Goal: Check status: Check status

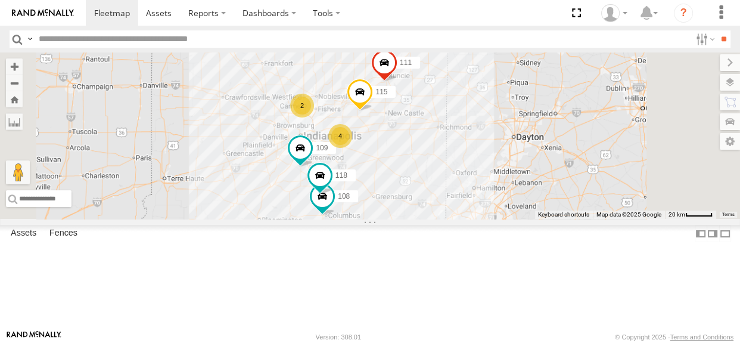
drag, startPoint x: 469, startPoint y: 229, endPoint x: 439, endPoint y: 245, distance: 34.7
click at [439, 219] on div "108 2 118 4 115 109 111" at bounding box center [370, 135] width 740 height 166
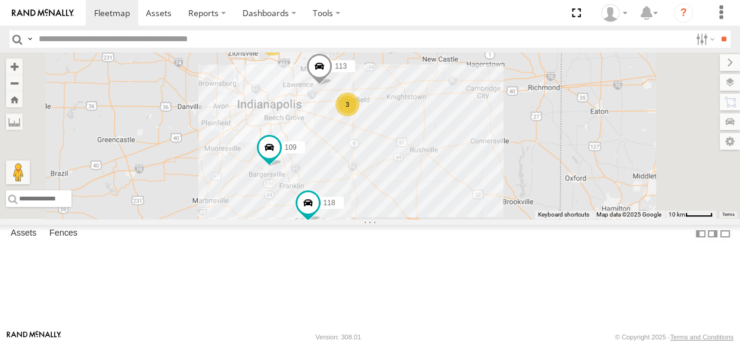
drag, startPoint x: 517, startPoint y: 197, endPoint x: 472, endPoint y: 220, distance: 50.6
click at [472, 219] on div "108 118 115 109 111 2 3 113" at bounding box center [370, 135] width 740 height 166
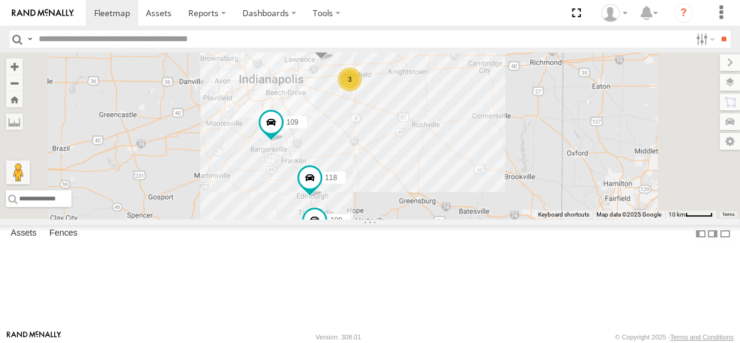
drag, startPoint x: 473, startPoint y: 209, endPoint x: 473, endPoint y: 192, distance: 16.7
click at [473, 192] on div "108 118 115 109 111 2 3 113" at bounding box center [370, 135] width 740 height 166
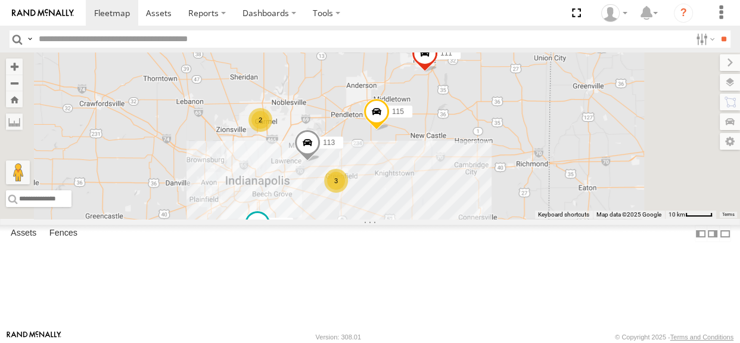
drag, startPoint x: 400, startPoint y: 125, endPoint x: 397, endPoint y: 223, distance: 97.8
click at [387, 219] on div "108 118 115 109 111 2 3 113" at bounding box center [370, 135] width 740 height 166
click at [273, 130] on div "2" at bounding box center [262, 119] width 24 height 24
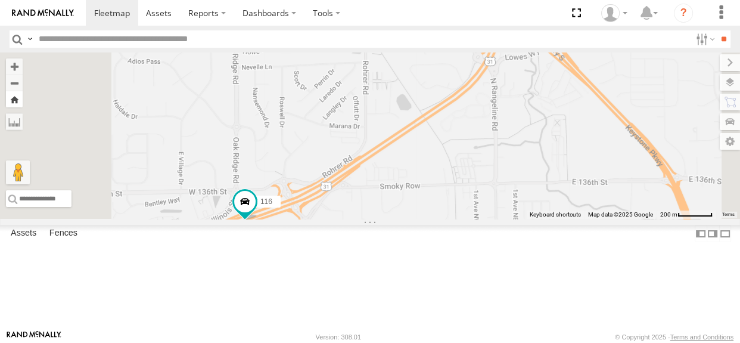
click at [23, 99] on button "Zoom Home" at bounding box center [14, 99] width 17 height 16
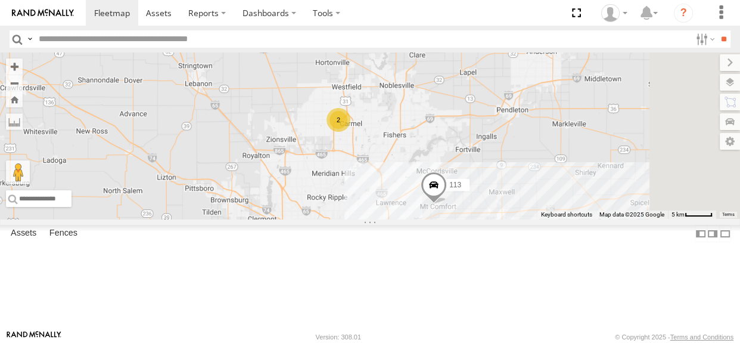
drag, startPoint x: 634, startPoint y: 195, endPoint x: 517, endPoint y: 114, distance: 142.1
click at [517, 114] on div "2 113" at bounding box center [370, 135] width 740 height 166
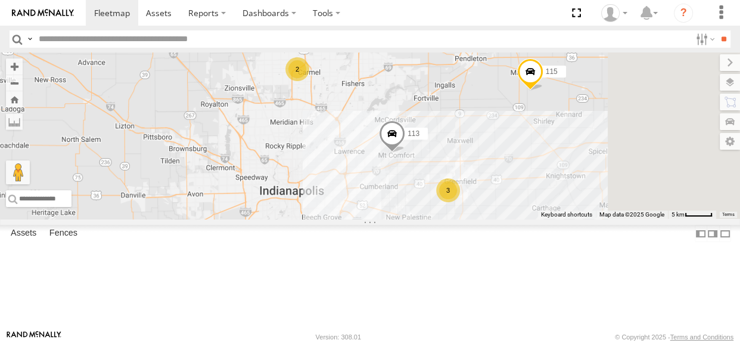
drag, startPoint x: 523, startPoint y: 253, endPoint x: 487, endPoint y: 204, distance: 60.4
click at [487, 204] on div "2 113 3 115" at bounding box center [370, 135] width 740 height 166
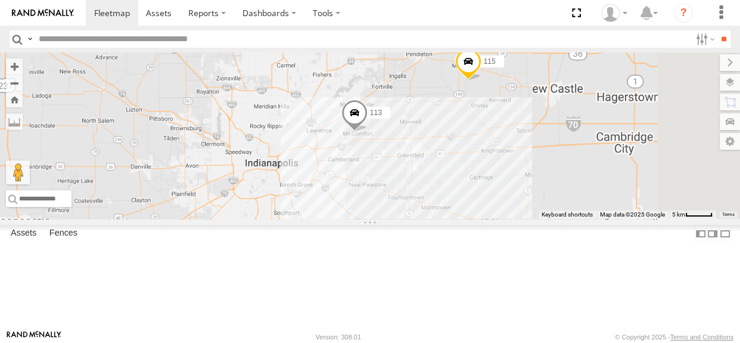
drag, startPoint x: 489, startPoint y: 216, endPoint x: 459, endPoint y: 193, distance: 37.8
click at [459, 193] on div "113 115" at bounding box center [370, 135] width 740 height 166
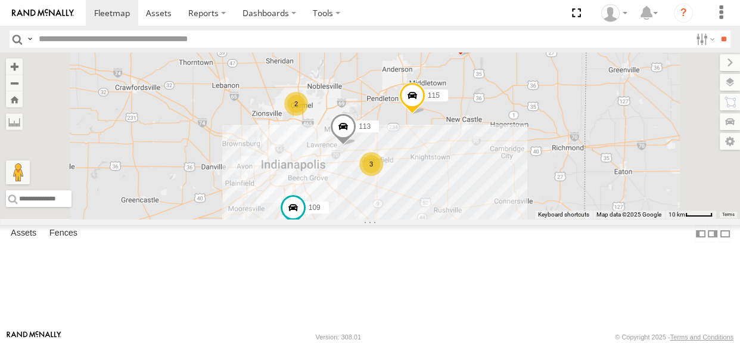
drag, startPoint x: 463, startPoint y: 207, endPoint x: 442, endPoint y: 198, distance: 23.0
click at [442, 198] on div "113 115 2 3 109 111" at bounding box center [370, 135] width 740 height 166
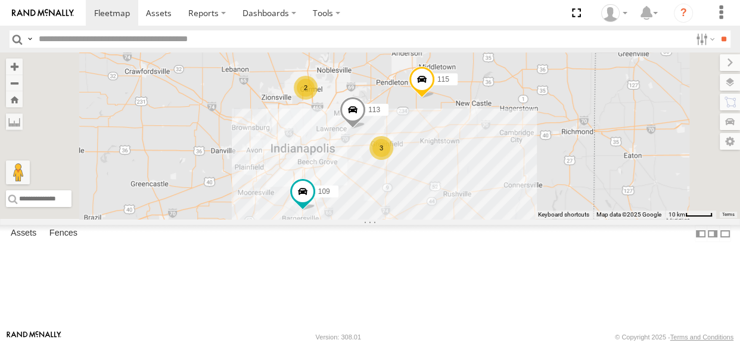
drag, startPoint x: 393, startPoint y: 155, endPoint x: 402, endPoint y: 107, distance: 48.6
click at [402, 113] on div "113 115 2 3 109 111" at bounding box center [370, 135] width 740 height 166
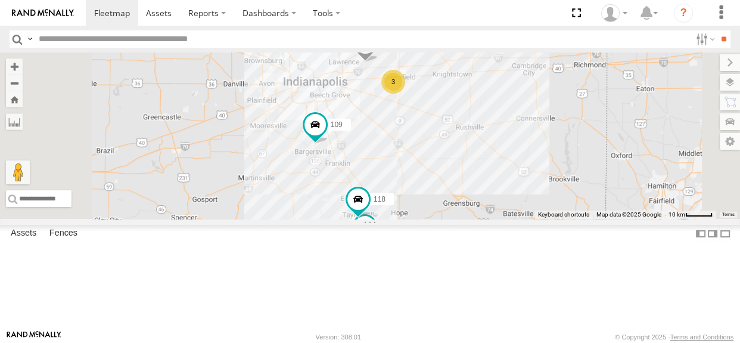
drag, startPoint x: 416, startPoint y: 179, endPoint x: 400, endPoint y: 126, distance: 55.2
click at [400, 126] on div "113 115 2 3 109 111 108 118" at bounding box center [370, 135] width 740 height 166
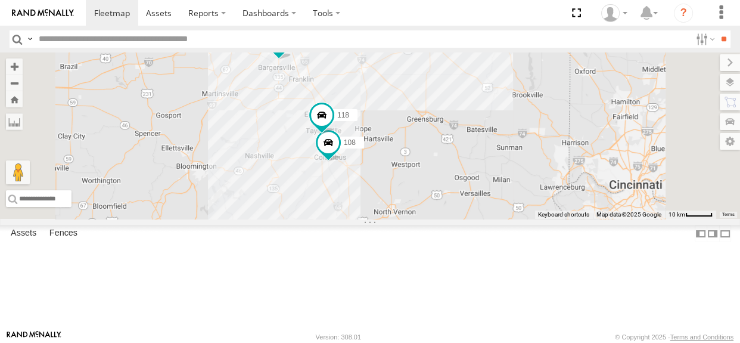
drag, startPoint x: 416, startPoint y: 157, endPoint x: 419, endPoint y: 188, distance: 30.5
click at [418, 185] on div "113 115 2 3 109 111 108 118" at bounding box center [370, 135] width 740 height 166
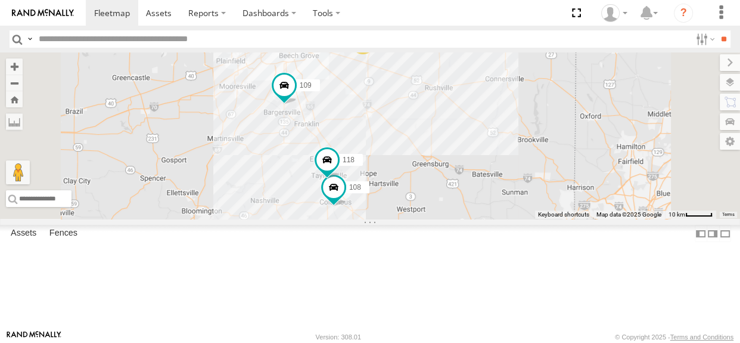
drag, startPoint x: 549, startPoint y: 182, endPoint x: 555, endPoint y: 227, distance: 45.6
click at [555, 219] on div "113 115 2 3 109 111 108 118" at bounding box center [370, 135] width 740 height 166
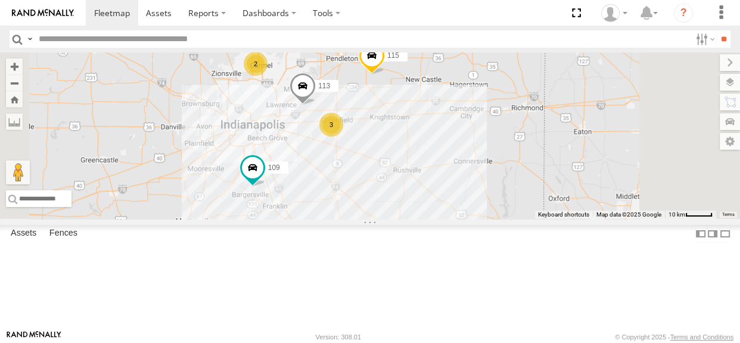
drag, startPoint x: 492, startPoint y: 177, endPoint x: 459, endPoint y: 262, distance: 90.9
click at [459, 219] on div "113 115 2 3 109 111 108 118" at bounding box center [370, 135] width 740 height 166
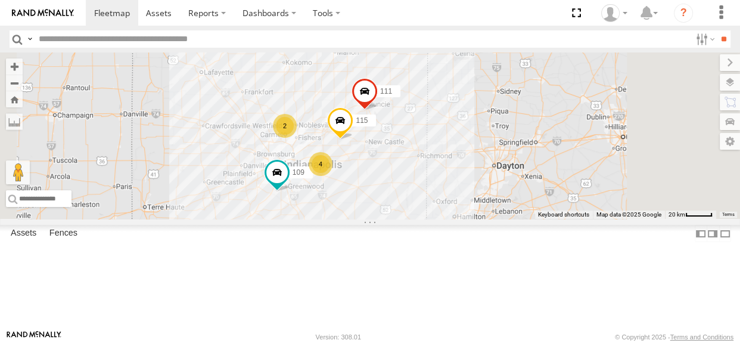
click at [332, 176] on div "4" at bounding box center [321, 164] width 24 height 24
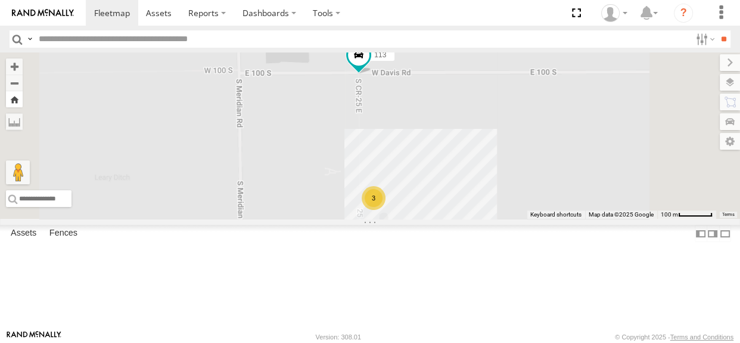
drag, startPoint x: 315, startPoint y: 105, endPoint x: 322, endPoint y: 103, distance: 8.1
click at [23, 105] on button "Zoom Home" at bounding box center [14, 99] width 17 height 16
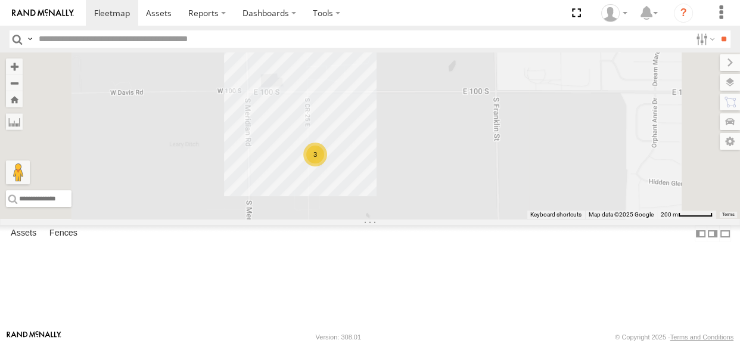
click at [327, 166] on div "3" at bounding box center [315, 154] width 24 height 24
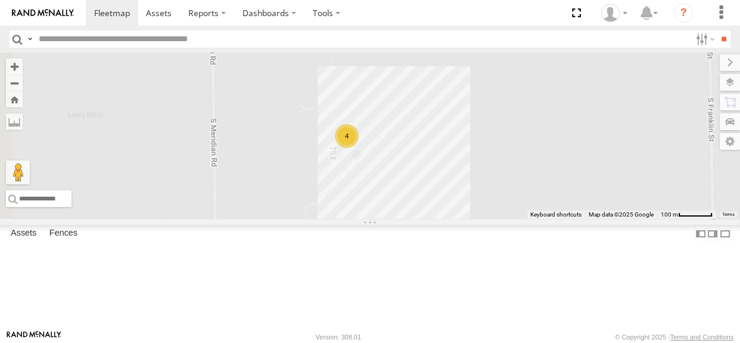
drag, startPoint x: 486, startPoint y: 192, endPoint x: 614, endPoint y: 192, distance: 128.1
click at [614, 192] on div "4" at bounding box center [370, 135] width 740 height 166
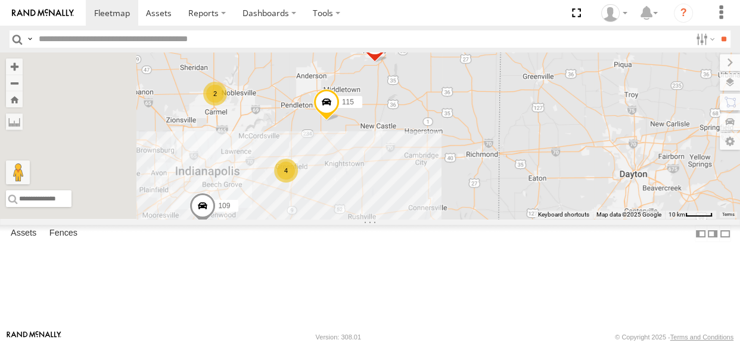
drag, startPoint x: 428, startPoint y: 211, endPoint x: 492, endPoint y: 212, distance: 64.4
click at [492, 212] on div "2 4 115 109 111" at bounding box center [370, 135] width 740 height 166
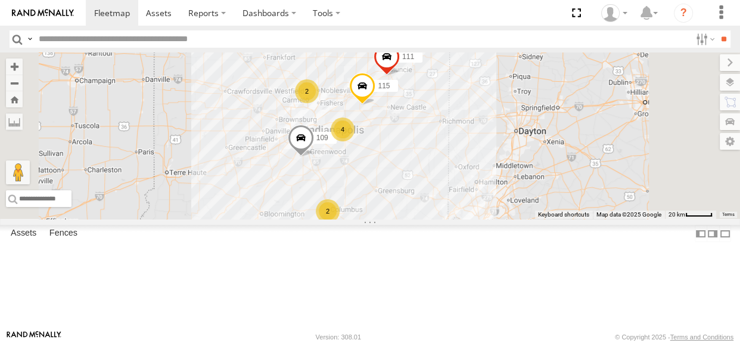
drag, startPoint x: 500, startPoint y: 220, endPoint x: 530, endPoint y: 184, distance: 47.1
click at [530, 184] on div "115 109 111 2 2 4" at bounding box center [370, 135] width 740 height 166
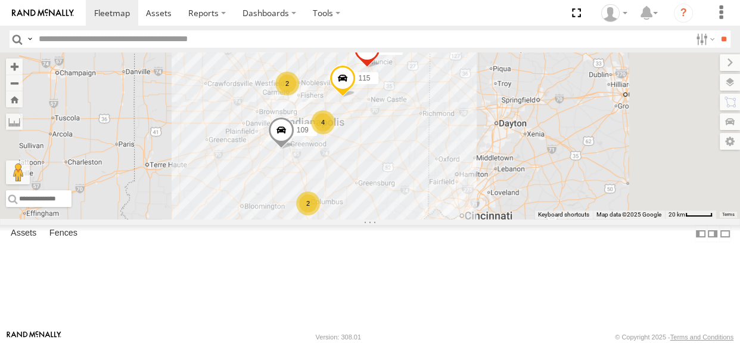
drag, startPoint x: 544, startPoint y: 195, endPoint x: 523, endPoint y: 187, distance: 22.2
click at [523, 187] on div "115 109 111 2 2 4" at bounding box center [370, 135] width 740 height 166
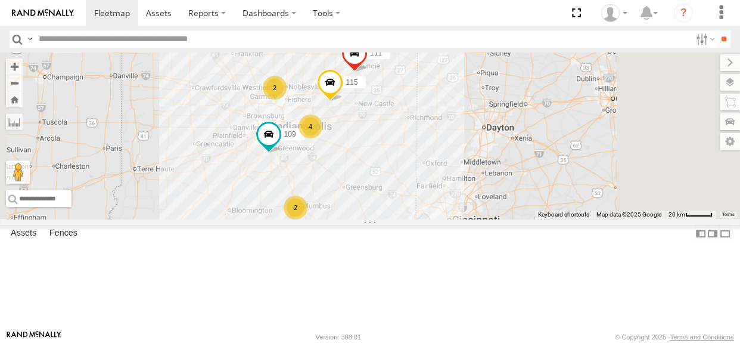
drag, startPoint x: 524, startPoint y: 187, endPoint x: 510, endPoint y: 191, distance: 14.3
click at [510, 191] on div "2 2 4 115 109 111" at bounding box center [370, 135] width 740 height 166
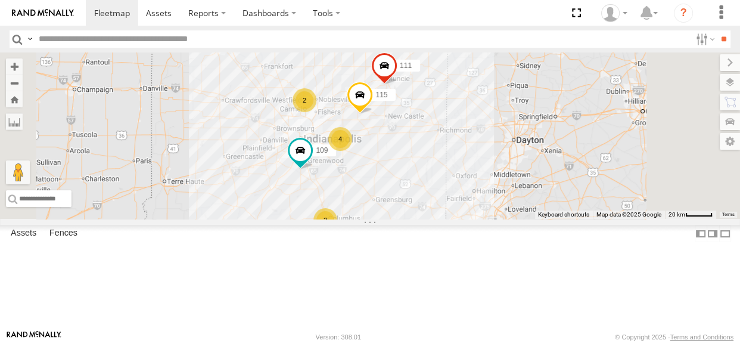
drag, startPoint x: 512, startPoint y: 191, endPoint x: 548, endPoint y: 204, distance: 38.1
click at [548, 204] on div "2 2 4 115 109 111" at bounding box center [370, 135] width 740 height 166
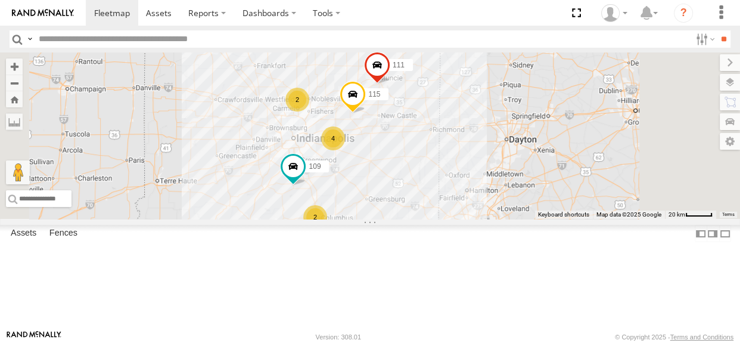
drag, startPoint x: 518, startPoint y: 206, endPoint x: 508, endPoint y: 206, distance: 10.1
click at [508, 206] on div "2 2 4 115 109 111" at bounding box center [370, 135] width 740 height 166
click at [309, 111] on div "2" at bounding box center [297, 100] width 24 height 24
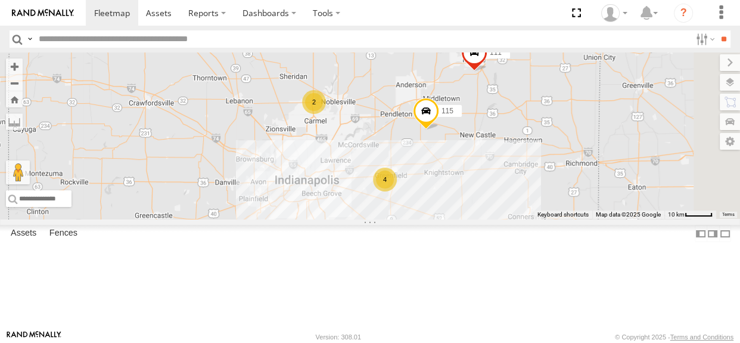
drag, startPoint x: 608, startPoint y: 241, endPoint x: 526, endPoint y: 161, distance: 115.0
click at [526, 161] on div "115 109 111 2 4" at bounding box center [370, 135] width 740 height 166
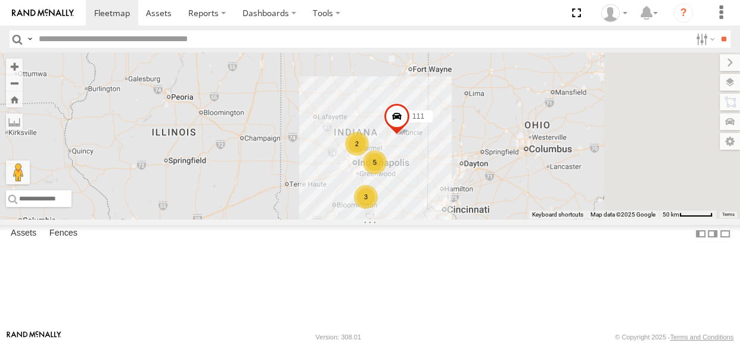
drag, startPoint x: 549, startPoint y: 212, endPoint x: 546, endPoint y: 226, distance: 14.6
click at [546, 219] on div "111 3 2 5" at bounding box center [370, 135] width 740 height 166
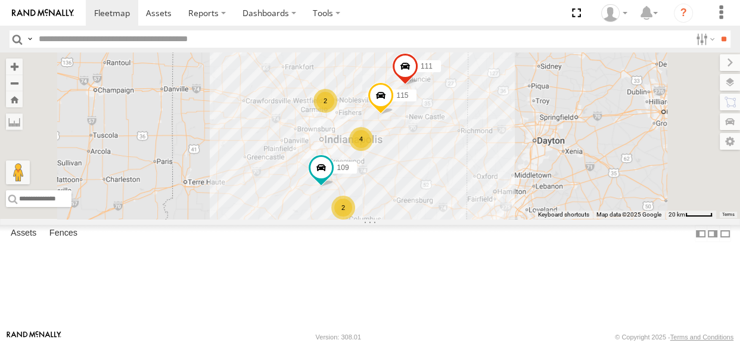
drag, startPoint x: 546, startPoint y: 226, endPoint x: 555, endPoint y: 209, distance: 18.9
click at [555, 209] on div "111 2 2 4 115 109" at bounding box center [370, 135] width 740 height 166
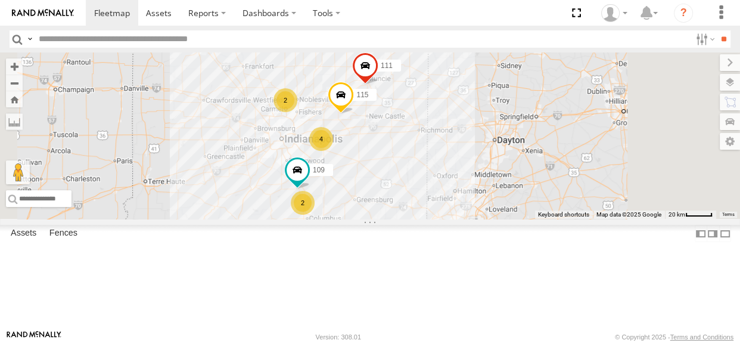
drag, startPoint x: 564, startPoint y: 203, endPoint x: 523, endPoint y: 202, distance: 41.1
click at [523, 202] on div "2 2 4 115 109 111" at bounding box center [370, 135] width 740 height 166
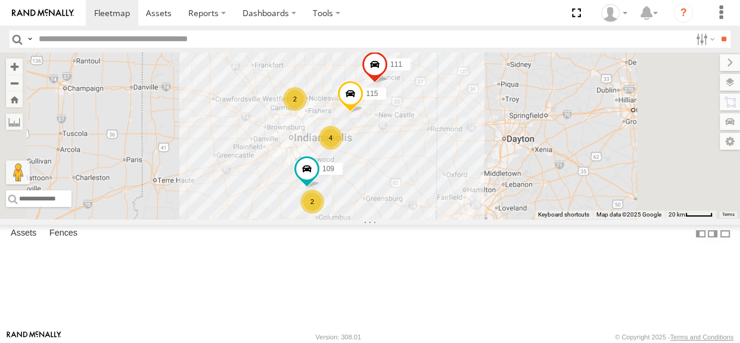
drag, startPoint x: 495, startPoint y: 232, endPoint x: 505, endPoint y: 230, distance: 11.0
click at [505, 219] on div "2 2 4 115 109 111" at bounding box center [370, 135] width 740 height 166
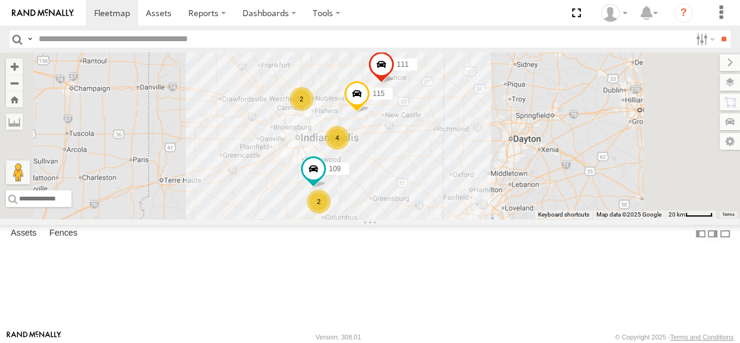
drag, startPoint x: 525, startPoint y: 200, endPoint x: 533, endPoint y: 200, distance: 7.7
click at [533, 200] on div "2 2 4 115 109 111" at bounding box center [370, 135] width 740 height 166
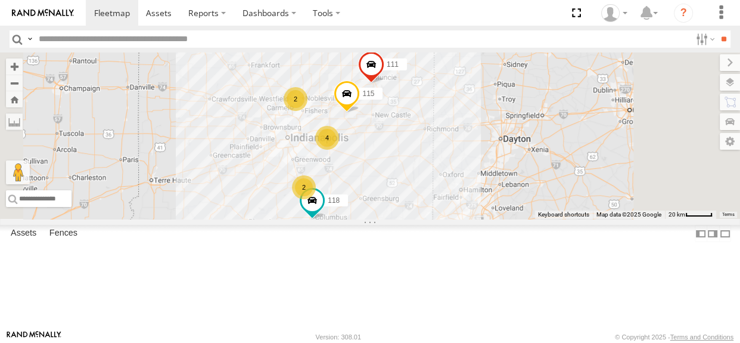
drag, startPoint x: 538, startPoint y: 203, endPoint x: 526, endPoint y: 203, distance: 11.9
click at [526, 203] on div "118 115 111 2 2 4" at bounding box center [370, 135] width 740 height 166
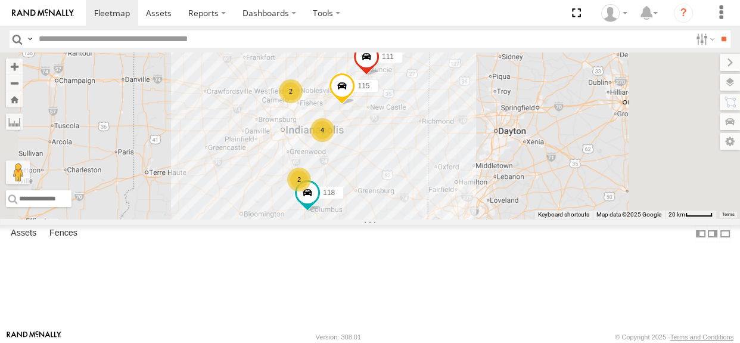
drag, startPoint x: 530, startPoint y: 200, endPoint x: 524, endPoint y: 191, distance: 10.7
click at [524, 191] on div "118 115 111 2 2 4" at bounding box center [370, 135] width 740 height 166
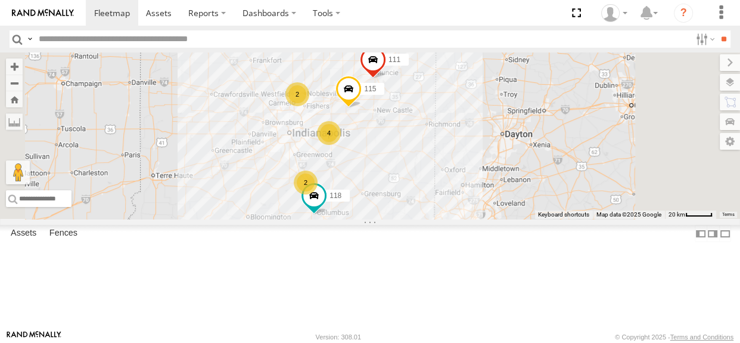
drag, startPoint x: 525, startPoint y: 194, endPoint x: 533, endPoint y: 197, distance: 8.3
click at [533, 197] on div "118 115 111 2 2 4" at bounding box center [370, 135] width 740 height 166
click at [309, 106] on div "2" at bounding box center [297, 94] width 24 height 24
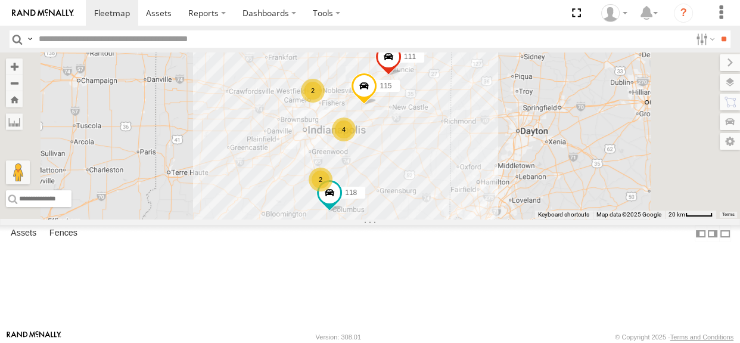
drag, startPoint x: 598, startPoint y: 259, endPoint x: 533, endPoint y: 176, distance: 105.4
click at [533, 176] on div "118 115 111 2 2 4" at bounding box center [370, 135] width 740 height 166
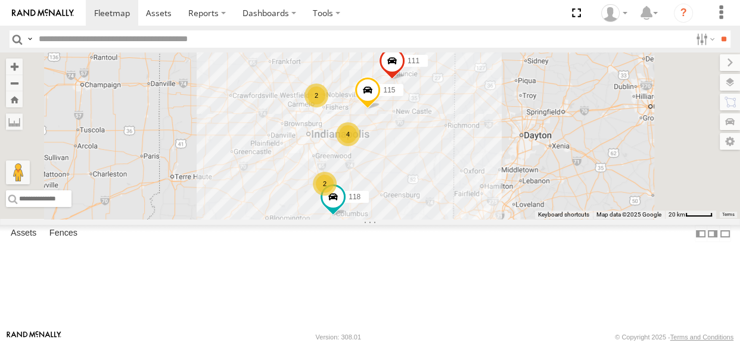
drag, startPoint x: 548, startPoint y: 192, endPoint x: 551, endPoint y: 198, distance: 6.4
click at [551, 198] on div "118 115 111 2 2 4" at bounding box center [370, 135] width 740 height 166
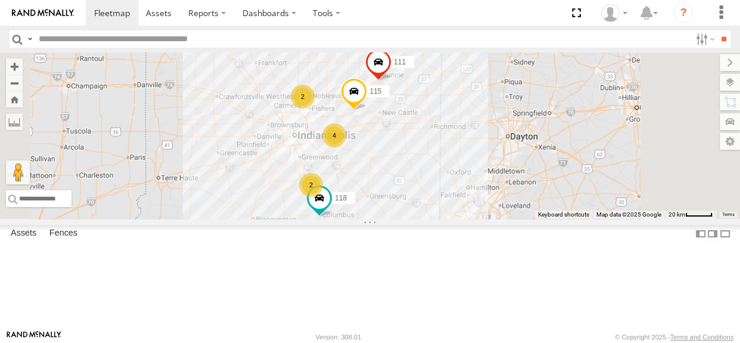
drag, startPoint x: 554, startPoint y: 197, endPoint x: 537, endPoint y: 198, distance: 16.1
click at [537, 198] on div "118 115 111 2 2 4" at bounding box center [370, 135] width 740 height 166
click at [540, 203] on div "118 115 111 2 2 4" at bounding box center [370, 135] width 740 height 166
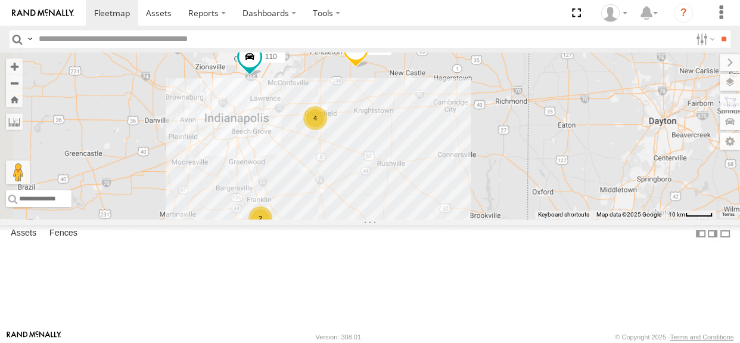
drag, startPoint x: 528, startPoint y: 209, endPoint x: 566, endPoint y: 204, distance: 37.8
click at [566, 204] on div "118 115 111 2 116 110 4" at bounding box center [370, 135] width 740 height 166
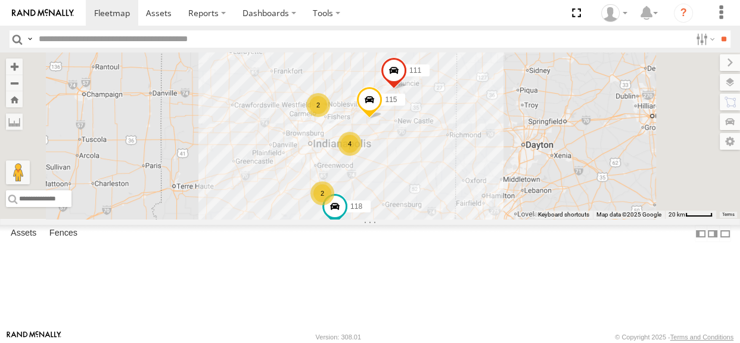
drag, startPoint x: 565, startPoint y: 203, endPoint x: 548, endPoint y: 213, distance: 20.3
click at [548, 213] on div "118 115 111 2 2 4" at bounding box center [370, 135] width 740 height 166
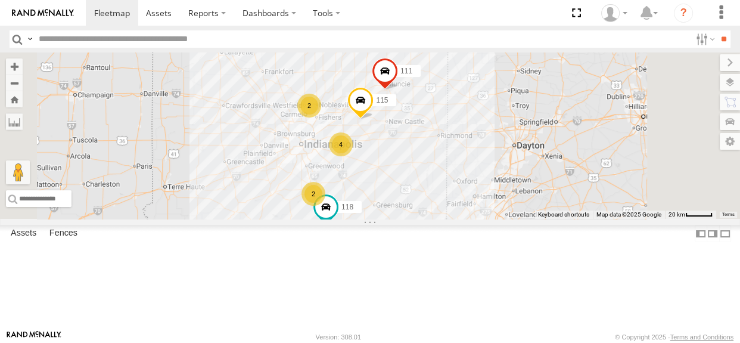
drag, startPoint x: 553, startPoint y: 208, endPoint x: 543, endPoint y: 208, distance: 10.1
click at [543, 208] on div "118 115 111 2 2 4" at bounding box center [370, 135] width 740 height 166
click at [321, 117] on div "2" at bounding box center [309, 106] width 24 height 24
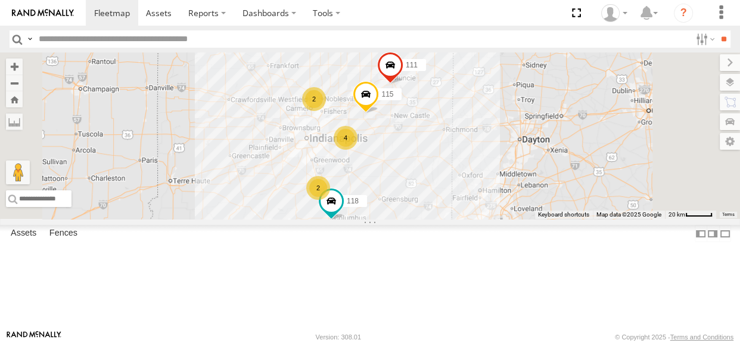
drag, startPoint x: 649, startPoint y: 261, endPoint x: 547, endPoint y: 203, distance: 117.7
click at [547, 203] on div "118 115 111 2 2 4" at bounding box center [370, 135] width 740 height 166
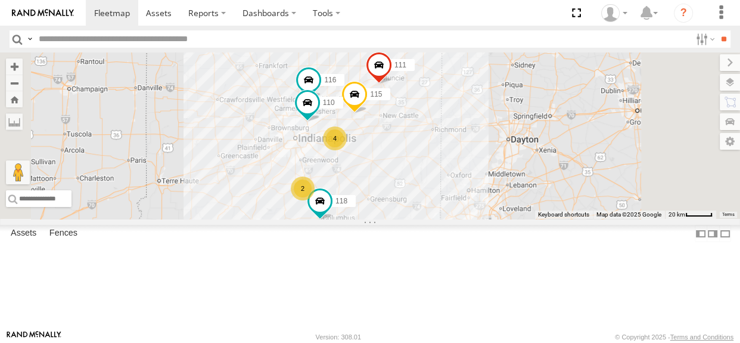
drag, startPoint x: 548, startPoint y: 203, endPoint x: 535, endPoint y: 203, distance: 12.5
click at [535, 203] on div "116 110 118 115 111 2 4" at bounding box center [370, 135] width 740 height 166
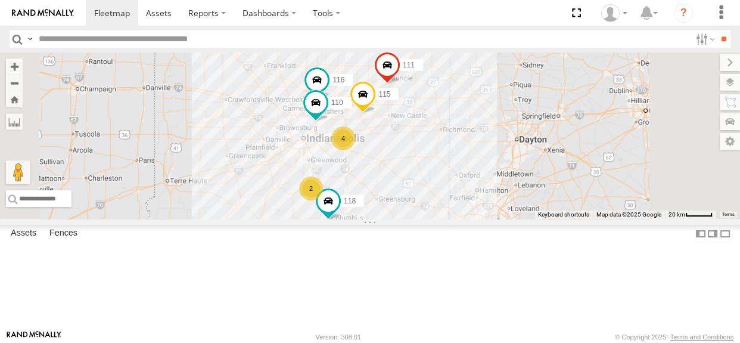
drag, startPoint x: 506, startPoint y: 212, endPoint x: 518, endPoint y: 212, distance: 11.9
click at [518, 212] on div "116 110 118 115 111 2 4" at bounding box center [370, 135] width 740 height 166
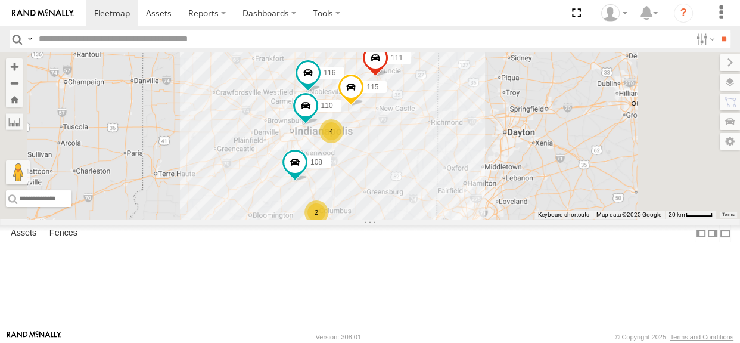
drag, startPoint x: 544, startPoint y: 201, endPoint x: 530, endPoint y: 193, distance: 16.0
click at [530, 193] on div "108 116 110 115 111 2 4" at bounding box center [370, 135] width 740 height 166
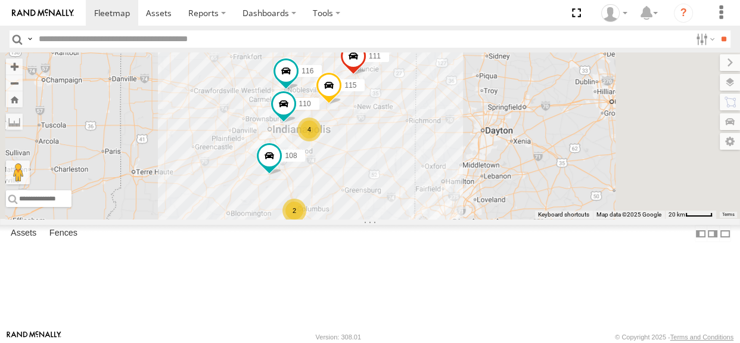
drag, startPoint x: 534, startPoint y: 195, endPoint x: 509, endPoint y: 193, distance: 24.5
click at [509, 193] on div "108 116 110 115 111 2 4" at bounding box center [370, 135] width 740 height 166
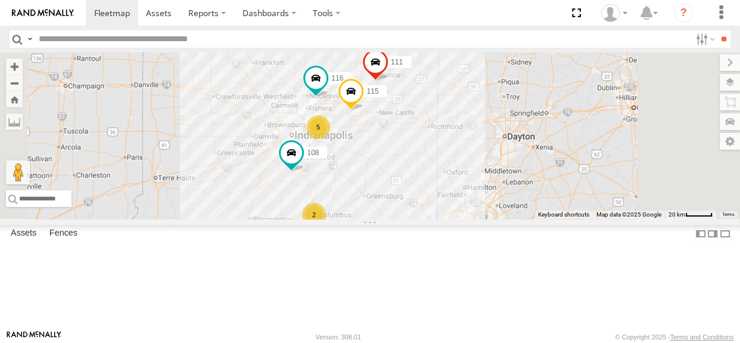
drag, startPoint x: 352, startPoint y: 124, endPoint x: 375, endPoint y: 130, distance: 24.7
click at [375, 130] on div "108 116 115 111 5 2" at bounding box center [370, 135] width 740 height 166
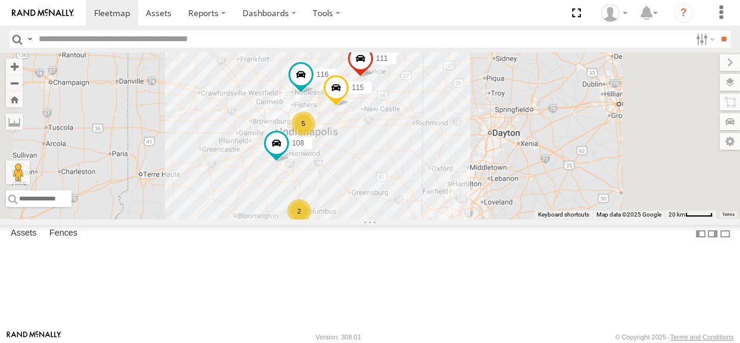
drag, startPoint x: 534, startPoint y: 201, endPoint x: 518, endPoint y: 197, distance: 16.6
click at [518, 197] on div "108 116 115 111 5 2" at bounding box center [370, 135] width 740 height 166
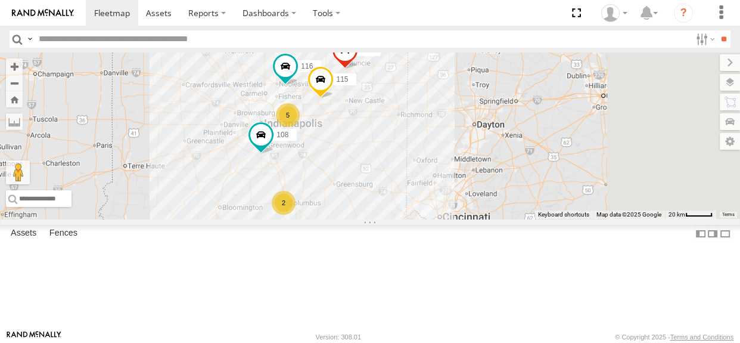
drag, startPoint x: 520, startPoint y: 196, endPoint x: 503, endPoint y: 187, distance: 18.9
click at [503, 187] on div "108 116 115 111 5 2" at bounding box center [370, 135] width 740 height 166
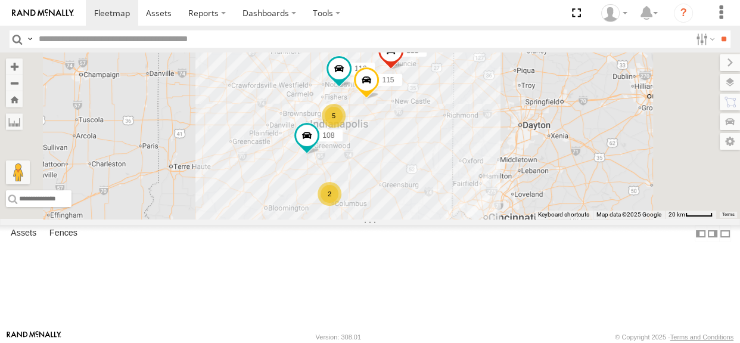
drag, startPoint x: 471, startPoint y: 214, endPoint x: 518, endPoint y: 214, distance: 47.1
click at [518, 214] on div "108 116 115 111 5 2" at bounding box center [370, 135] width 740 height 166
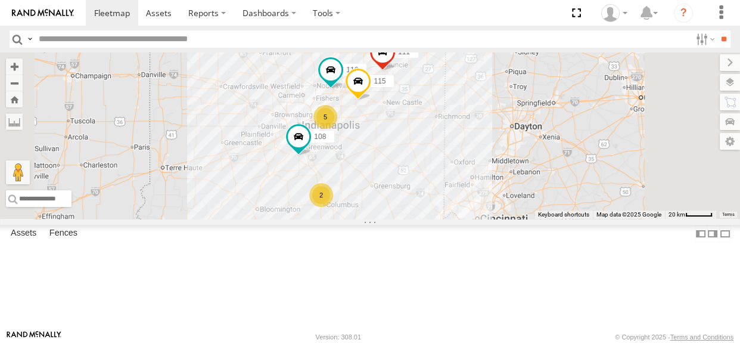
drag, startPoint x: 514, startPoint y: 201, endPoint x: 500, endPoint y: 204, distance: 14.0
click at [500, 204] on div "108 116 115 111 5 2" at bounding box center [370, 135] width 740 height 166
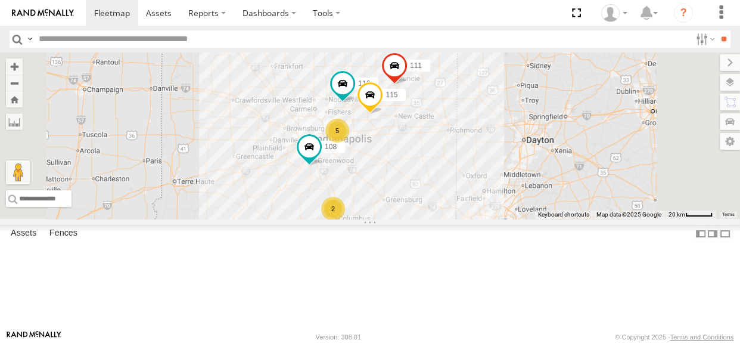
drag, startPoint x: 536, startPoint y: 190, endPoint x: 553, endPoint y: 203, distance: 21.3
click at [553, 203] on div "108 116 115 111 5 2" at bounding box center [370, 135] width 740 height 166
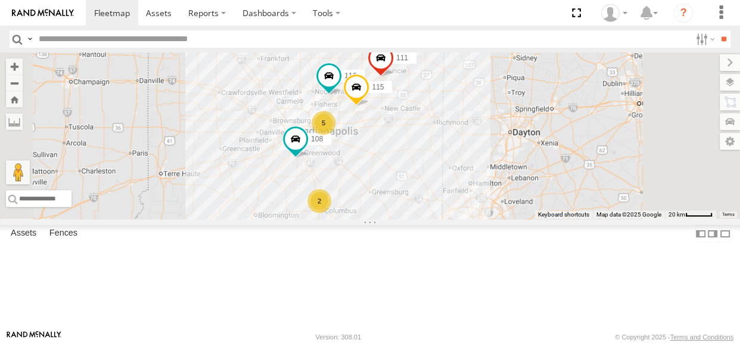
drag, startPoint x: 552, startPoint y: 205, endPoint x: 536, endPoint y: 197, distance: 17.6
click at [536, 197] on div "108 116 115 111 5 2" at bounding box center [370, 135] width 740 height 166
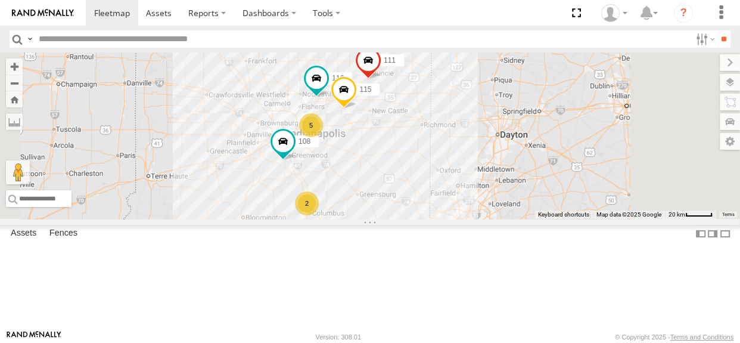
drag, startPoint x: 540, startPoint y: 195, endPoint x: 524, endPoint y: 197, distance: 16.3
click at [524, 197] on div "108 116 115 111 5 2" at bounding box center [370, 135] width 740 height 166
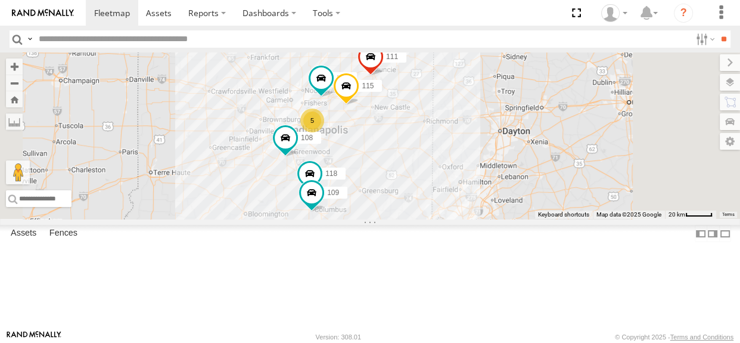
drag, startPoint x: 526, startPoint y: 197, endPoint x: 532, endPoint y: 193, distance: 6.9
click at [532, 193] on div "108 116 5 118 115 109 111" at bounding box center [370, 135] width 740 height 166
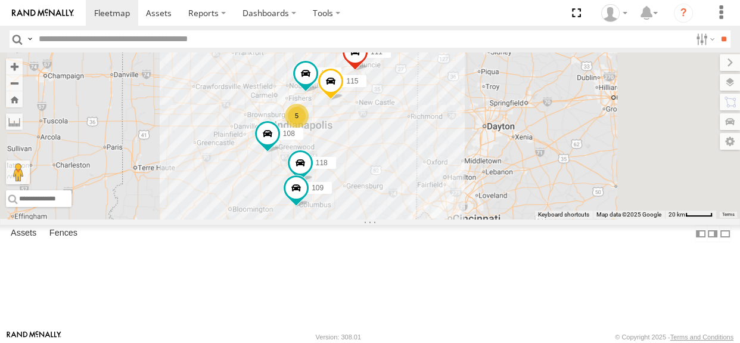
drag, startPoint x: 397, startPoint y: 161, endPoint x: 383, endPoint y: 156, distance: 15.1
click at [383, 156] on div "108 116 5 118 115 109 111" at bounding box center [370, 135] width 740 height 166
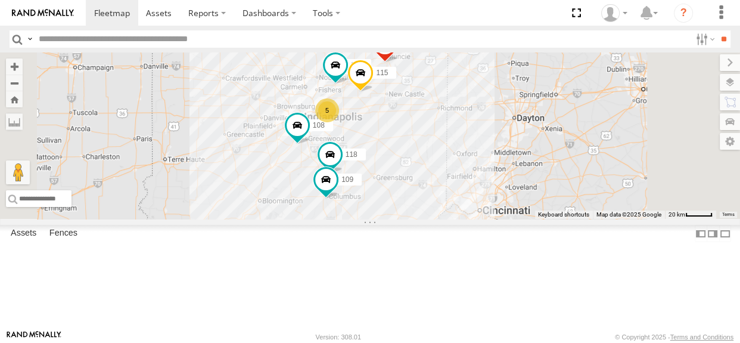
drag, startPoint x: 658, startPoint y: 223, endPoint x: 576, endPoint y: 176, distance: 95.6
click at [576, 176] on div "108 116 118 115 109 111 5" at bounding box center [370, 135] width 740 height 166
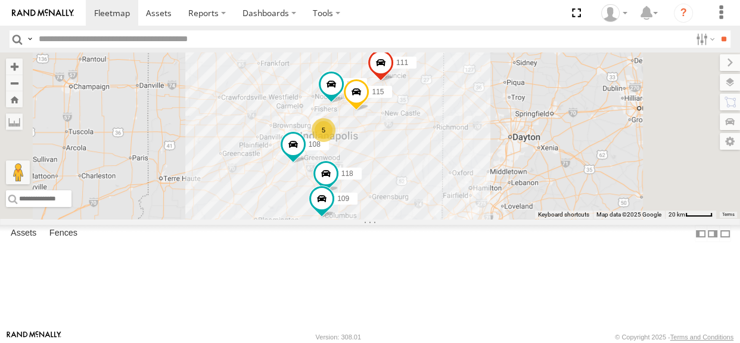
drag, startPoint x: 384, startPoint y: 130, endPoint x: 379, endPoint y: 151, distance: 22.1
click at [379, 151] on div "108 116 118 115 109 111 5" at bounding box center [370, 135] width 740 height 166
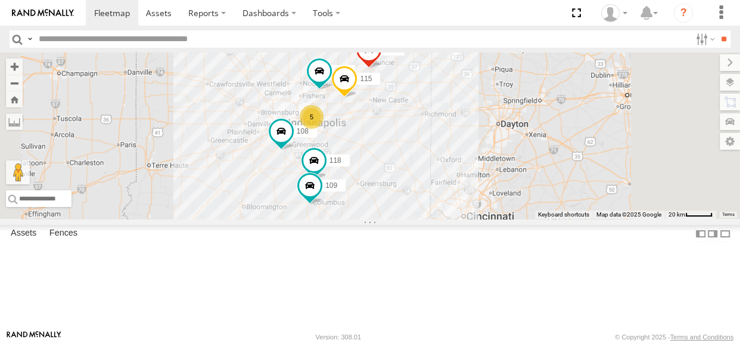
drag, startPoint x: 509, startPoint y: 206, endPoint x: 497, endPoint y: 193, distance: 18.1
click at [497, 193] on div "108 116 118 115 109 111 5" at bounding box center [370, 135] width 740 height 166
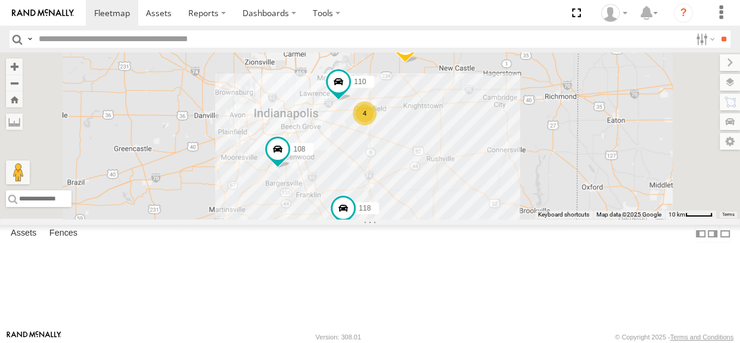
drag, startPoint x: 539, startPoint y: 209, endPoint x: 550, endPoint y: 179, distance: 31.9
click at [550, 179] on div "108 116 118 115 109 111 110 4" at bounding box center [370, 135] width 740 height 166
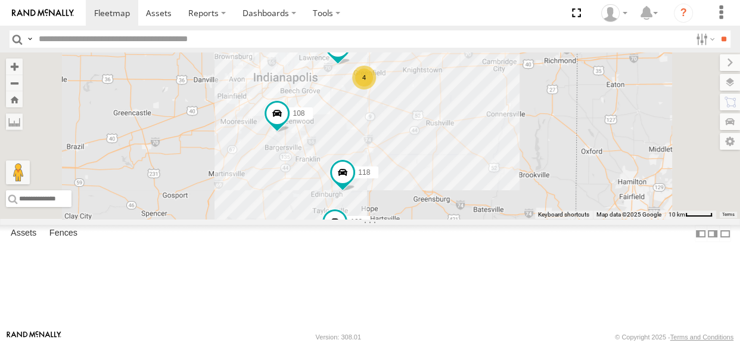
drag, startPoint x: 481, startPoint y: 222, endPoint x: 480, endPoint y: 185, distance: 36.9
click at [480, 185] on div "108 116 118 115 109 111 110 4" at bounding box center [370, 135] width 740 height 166
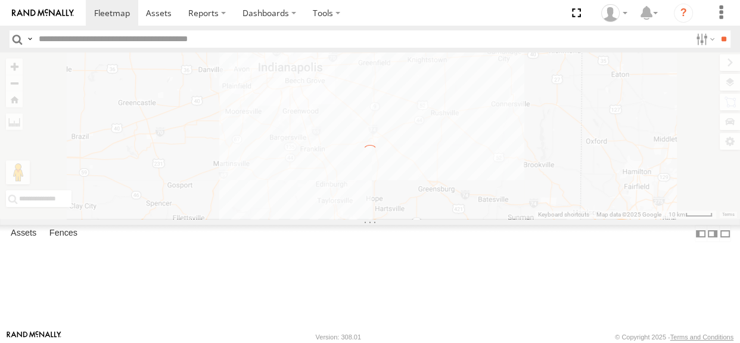
drag, startPoint x: 480, startPoint y: 174, endPoint x: 487, endPoint y: 160, distance: 15.5
click at [487, 160] on div "← Move left → Move right ↑ Move up ↓ Move down + Zoom in - Zoom out Home Jump l…" at bounding box center [370, 135] width 740 height 166
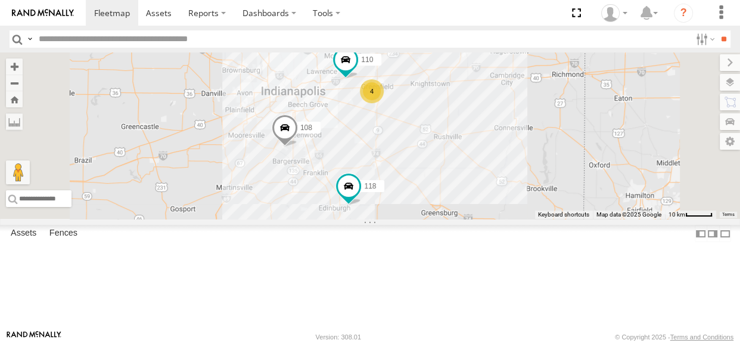
drag, startPoint x: 417, startPoint y: 204, endPoint x: 420, endPoint y: 231, distance: 27.0
click at [420, 219] on div "108 116 110 118 4 115 109" at bounding box center [370, 135] width 740 height 166
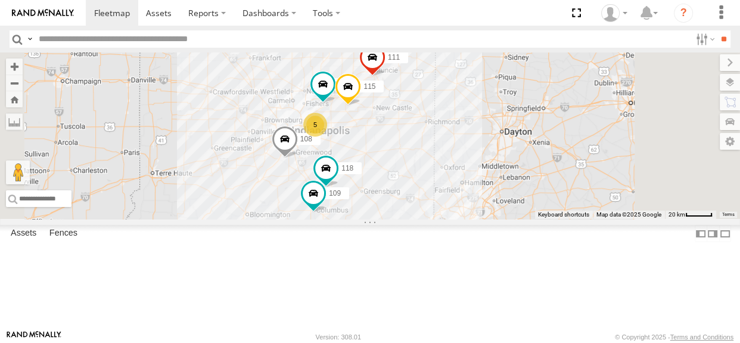
drag, startPoint x: 524, startPoint y: 198, endPoint x: 532, endPoint y: 195, distance: 8.9
click at [532, 195] on div "108 116 118 115 109 111 5" at bounding box center [370, 135] width 740 height 166
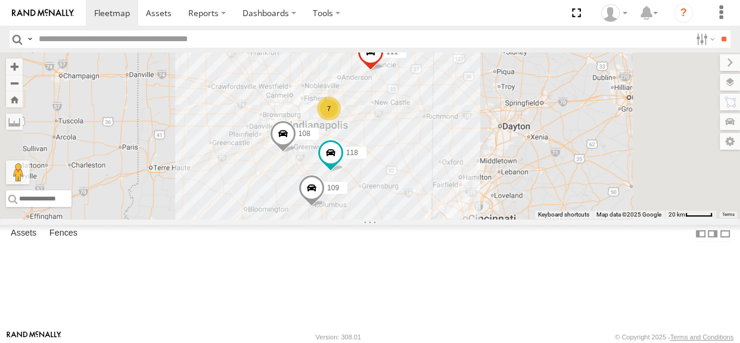
drag, startPoint x: 429, startPoint y: 154, endPoint x: 424, endPoint y: 142, distance: 12.8
click at [424, 142] on div "108 7 118 109 111" at bounding box center [370, 135] width 740 height 166
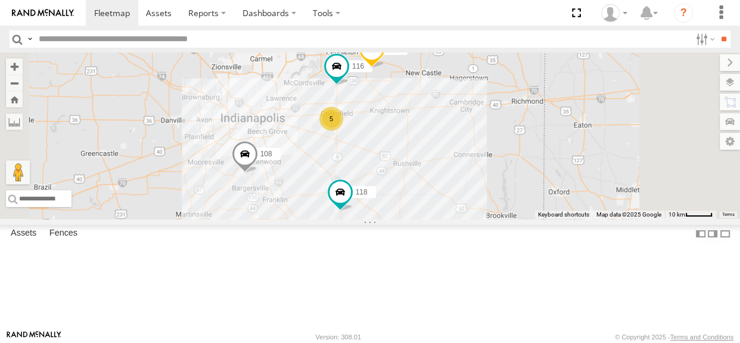
drag, startPoint x: 489, startPoint y: 174, endPoint x: 465, endPoint y: 232, distance: 63.1
click at [465, 219] on div "108 118 109 111 116 5 115" at bounding box center [370, 135] width 740 height 166
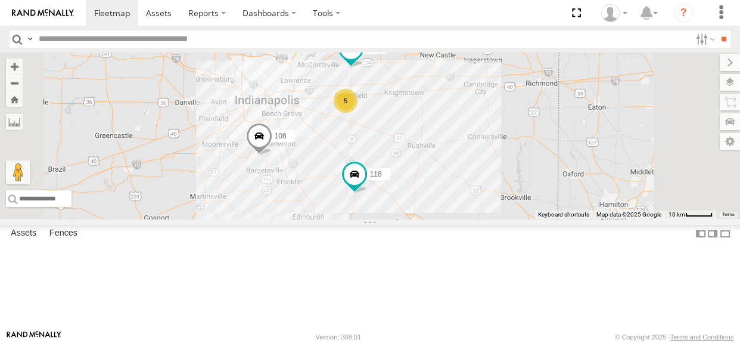
drag, startPoint x: 589, startPoint y: 197, endPoint x: 605, endPoint y: 171, distance: 30.3
click at [605, 171] on div "108 118 109 111 116 5 115" at bounding box center [370, 135] width 740 height 166
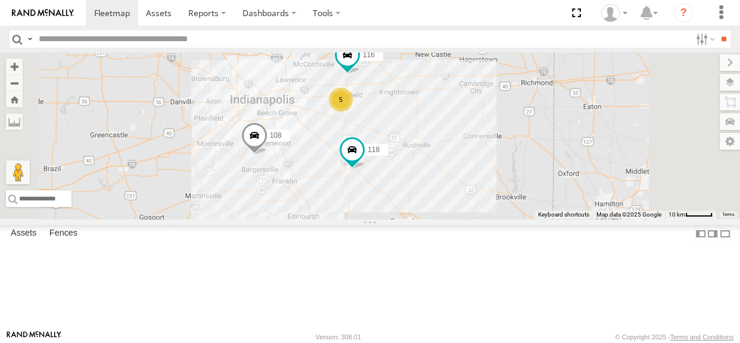
drag, startPoint x: 535, startPoint y: 170, endPoint x: 529, endPoint y: 170, distance: 6.0
click at [529, 170] on div "108 116 5 118 115 109" at bounding box center [370, 135] width 740 height 166
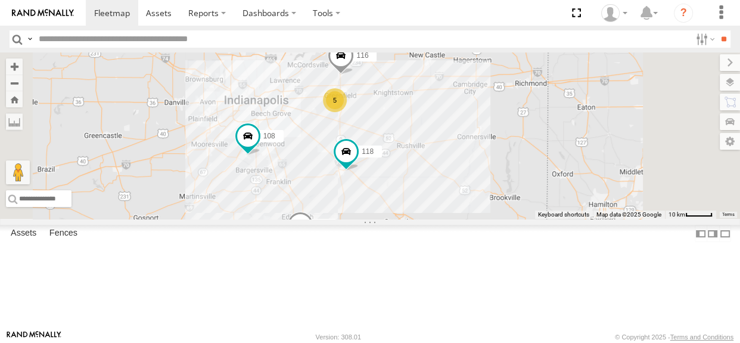
drag, startPoint x: 528, startPoint y: 176, endPoint x: 519, endPoint y: 176, distance: 9.0
click at [519, 176] on div "108 116 5 118 115 109" at bounding box center [370, 135] width 740 height 166
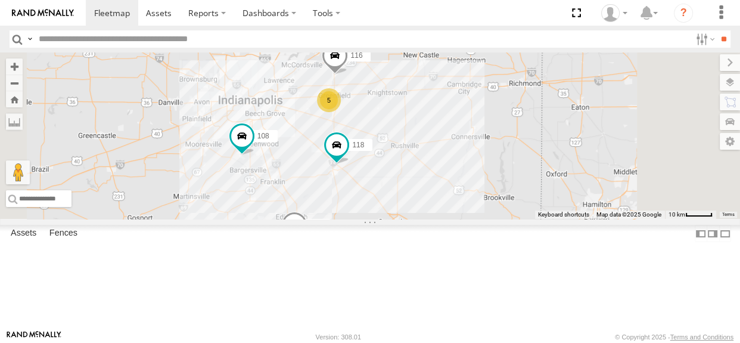
drag, startPoint x: 456, startPoint y: 219, endPoint x: 449, endPoint y: 219, distance: 6.6
click at [449, 219] on div "108 116 5 118 115 109" at bounding box center [370, 135] width 740 height 166
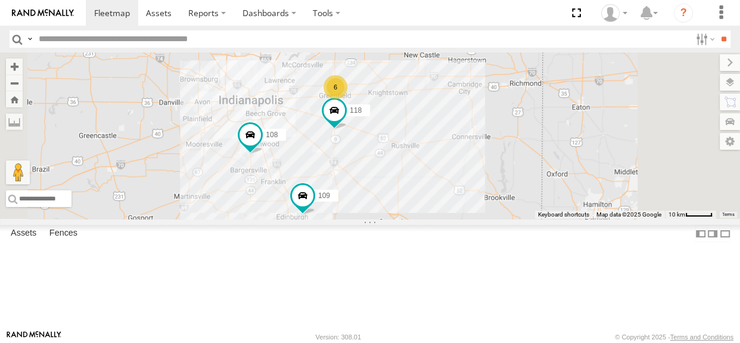
drag, startPoint x: 456, startPoint y: 189, endPoint x: 524, endPoint y: 156, distance: 75.7
click at [464, 188] on div "108 6 118 115 109" at bounding box center [370, 135] width 740 height 166
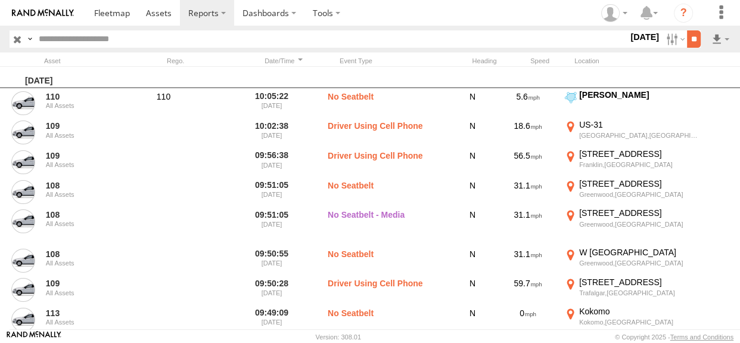
click at [687, 42] on input "**" at bounding box center [694, 38] width 14 height 17
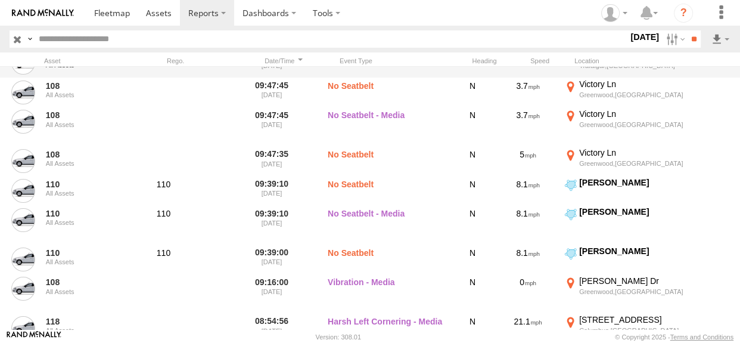
scroll to position [1426, 0]
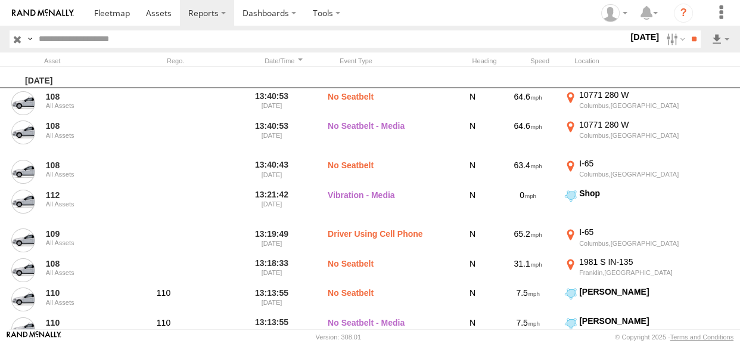
scroll to position [1426, 0]
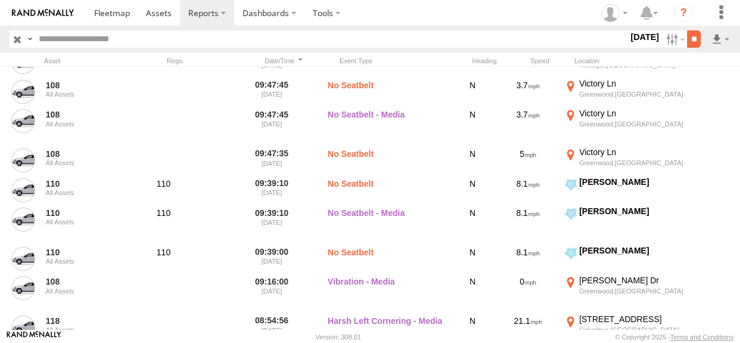
click at [694, 39] on input "**" at bounding box center [694, 38] width 14 height 17
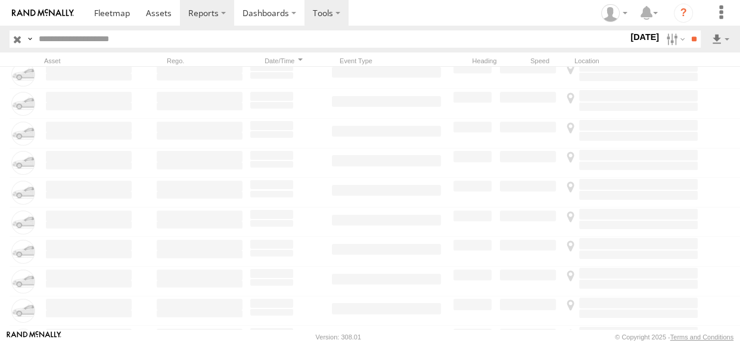
scroll to position [0, 0]
